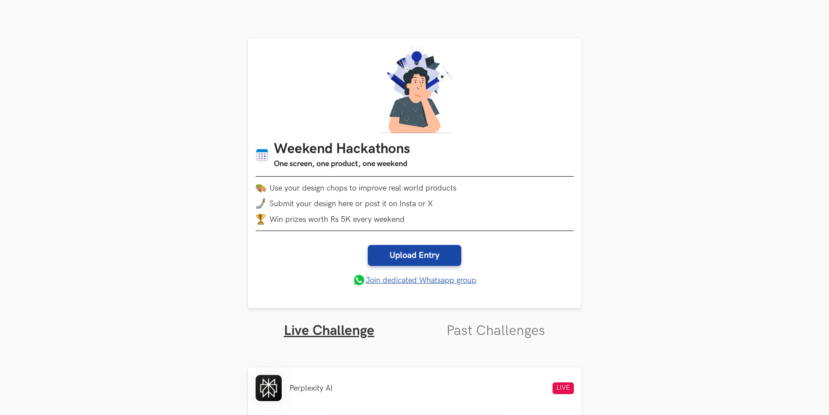
scroll to position [536, 0]
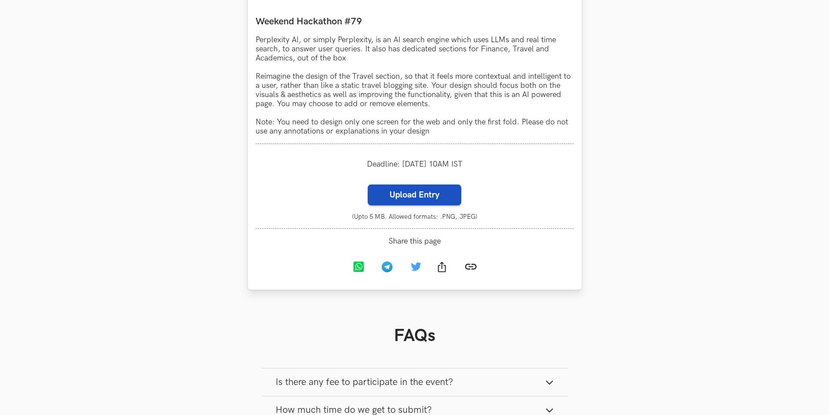
click at [419, 200] on label "Upload Entry" at bounding box center [414, 194] width 93 height 21
click at [368, 184] on input "Upload Entry" at bounding box center [367, 184] width 0 height 0
type input "C:\fakepath\Perplexity travel.png"
click at [416, 195] on label "Upload Entry" at bounding box center [414, 194] width 93 height 21
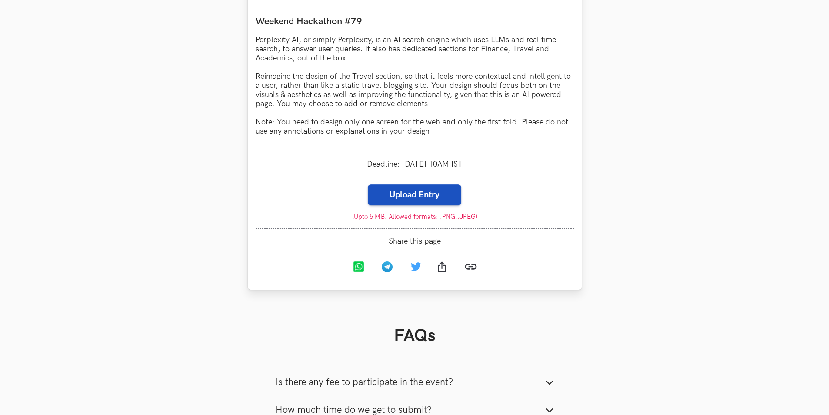
click at [368, 184] on input "Upload Entry" at bounding box center [367, 184] width 0 height 0
type input "C:\fakepath\Perplexity travel.png"
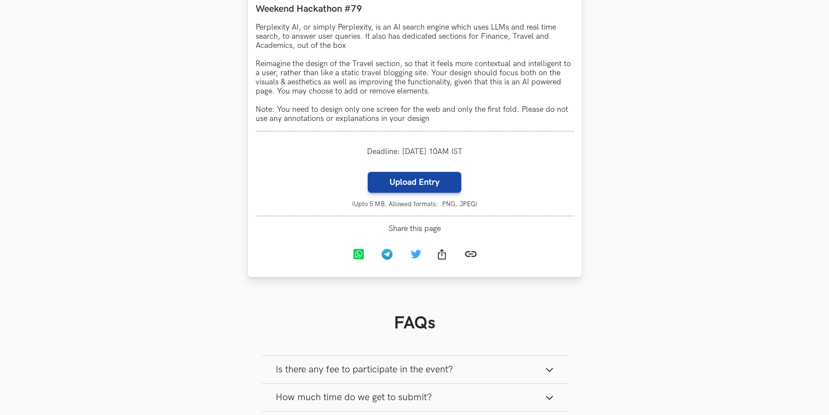
scroll to position [517, 0]
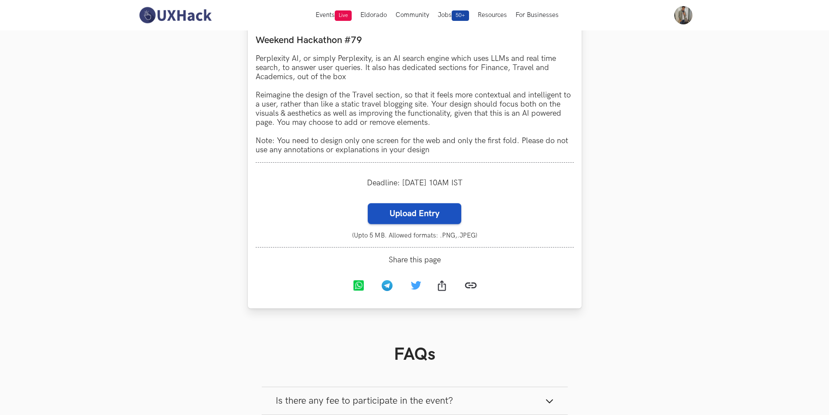
click at [423, 210] on label "Upload Entry" at bounding box center [414, 213] width 93 height 21
click at [368, 203] on input "Upload Entry" at bounding box center [367, 203] width 0 height 0
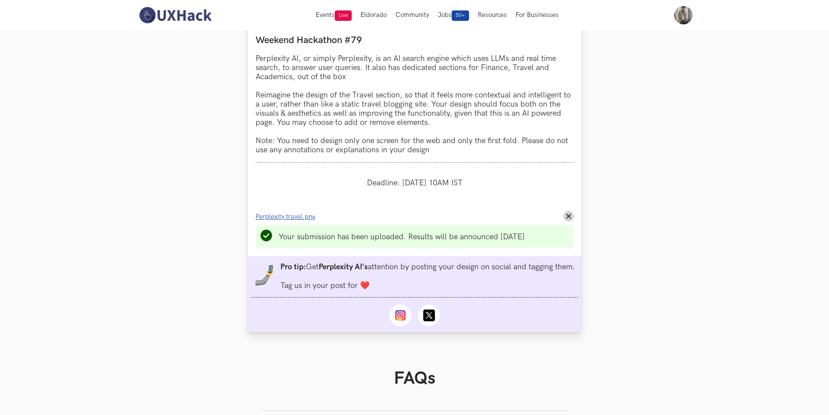
click at [307, 215] on span "Perplexity travel.png" at bounding box center [286, 216] width 60 height 7
